Goal: Information Seeking & Learning: Learn about a topic

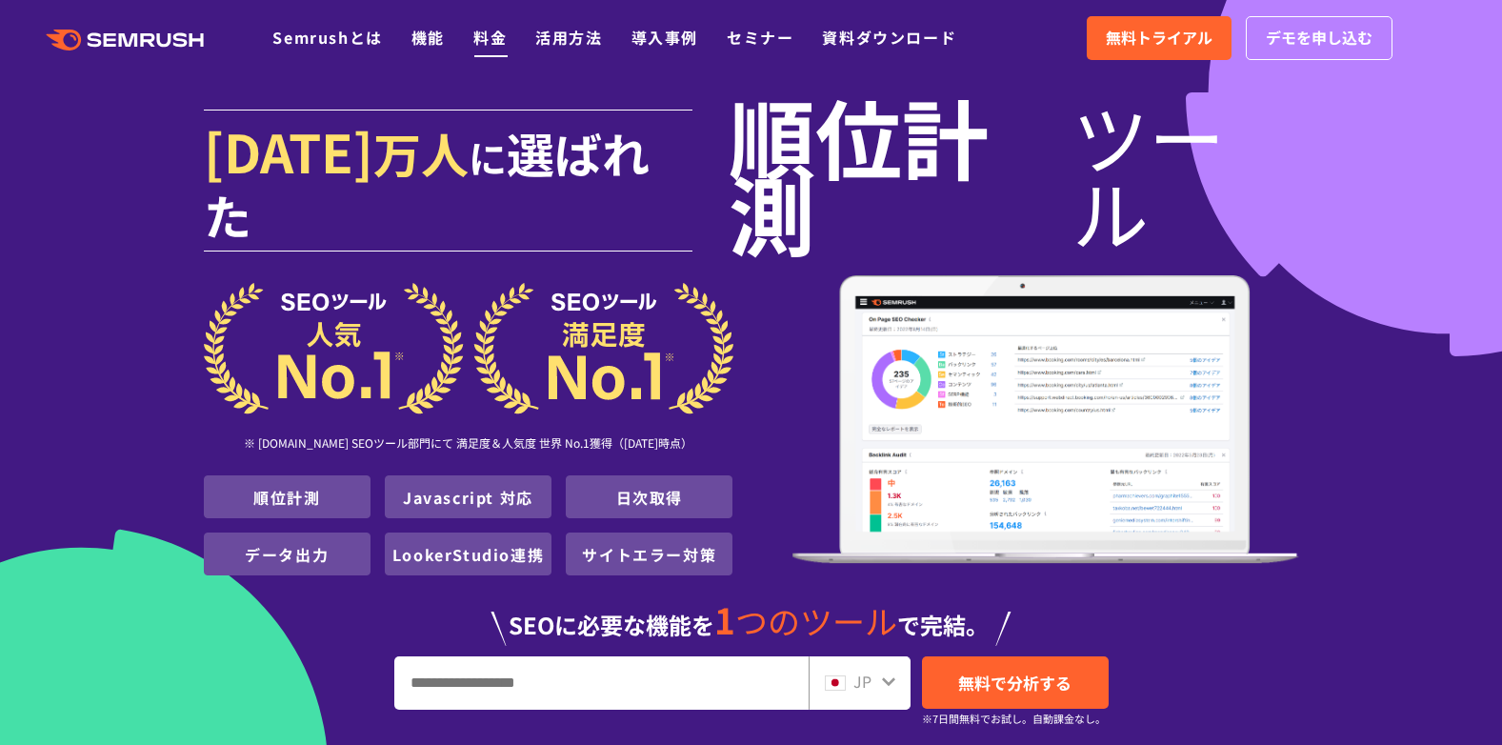
click at [485, 38] on link "料金" at bounding box center [490, 37] width 33 height 23
